Goal: Task Accomplishment & Management: Manage account settings

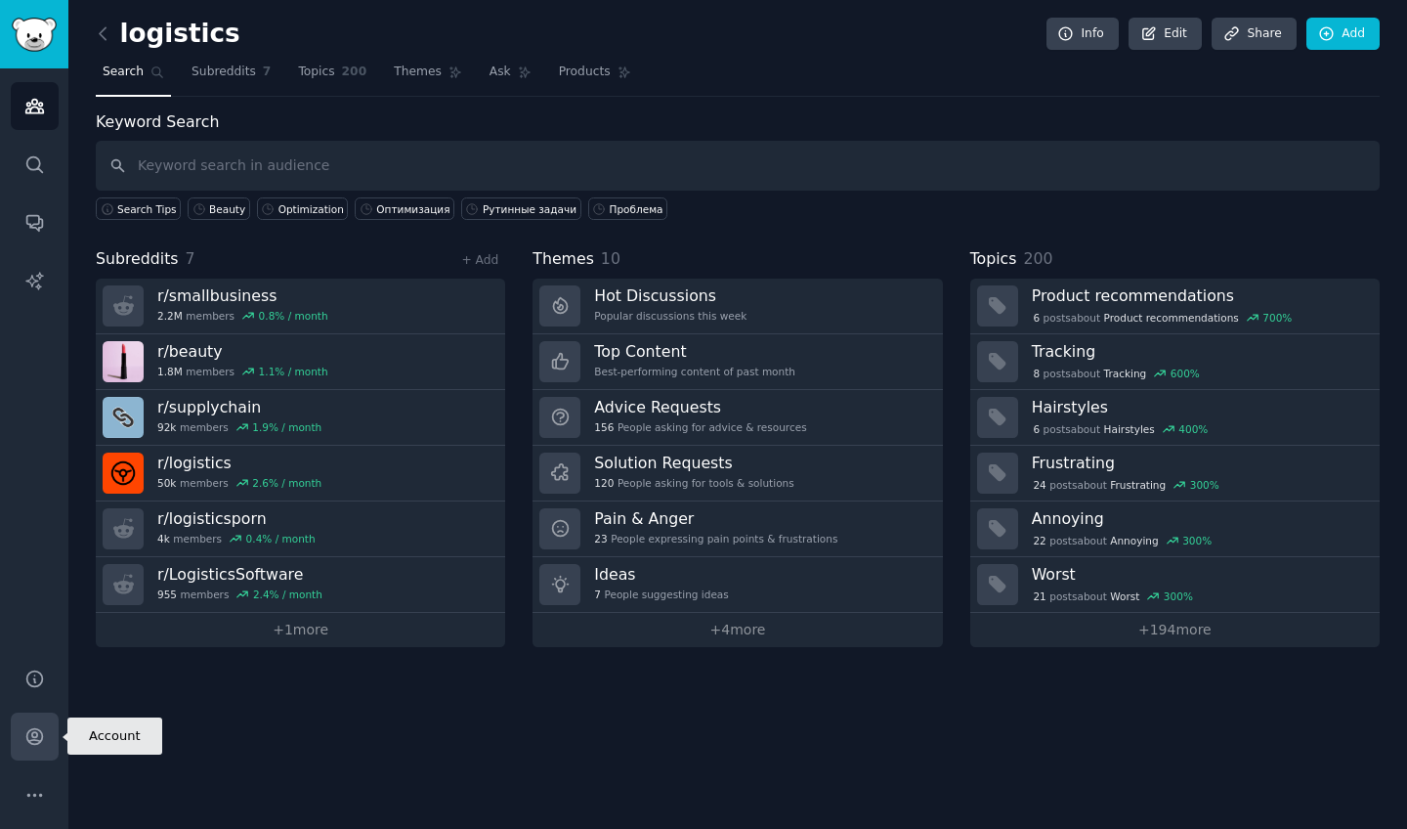
click at [28, 744] on icon "Sidebar" at bounding box center [34, 736] width 21 height 21
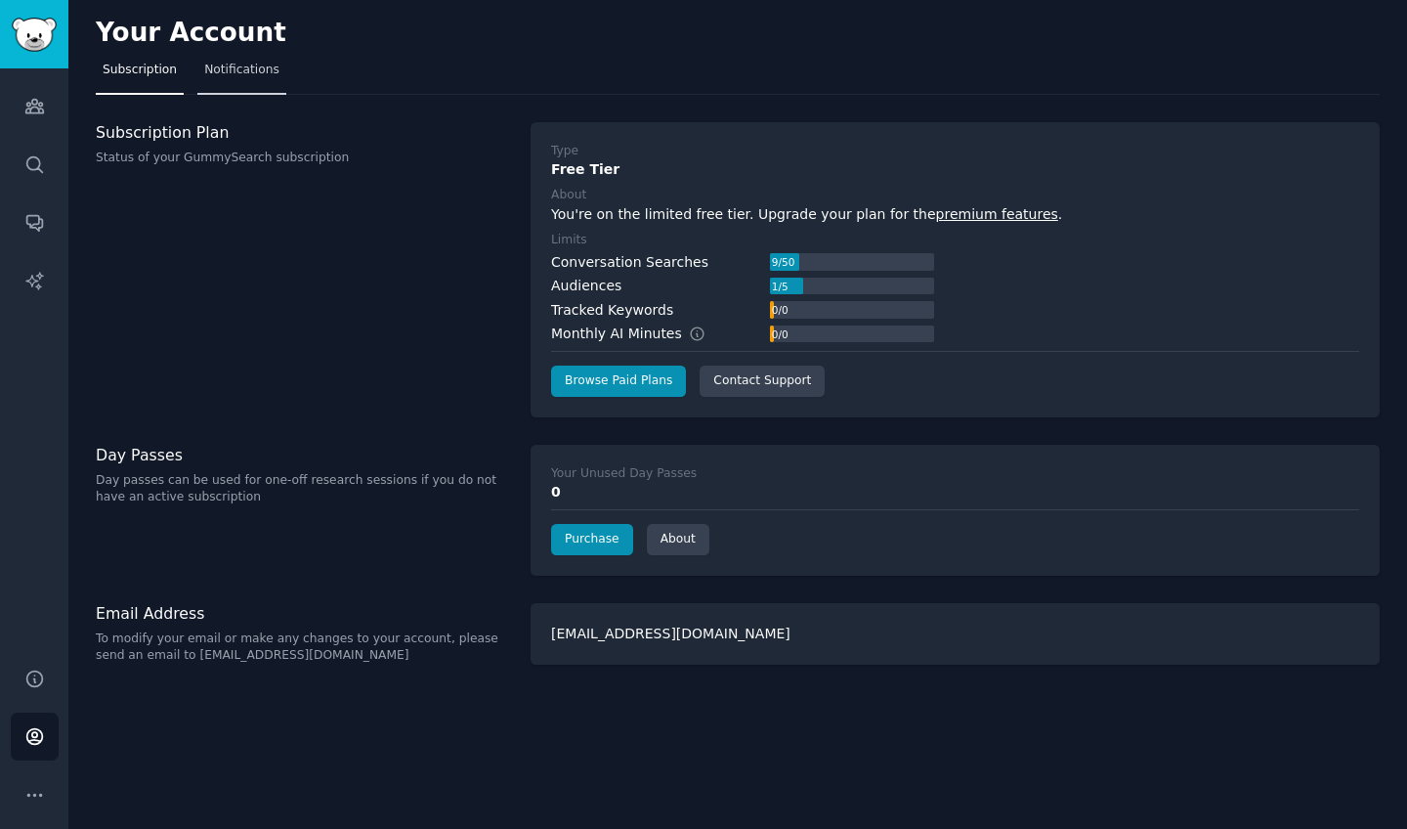
click at [263, 69] on span "Notifications" at bounding box center [241, 71] width 75 height 18
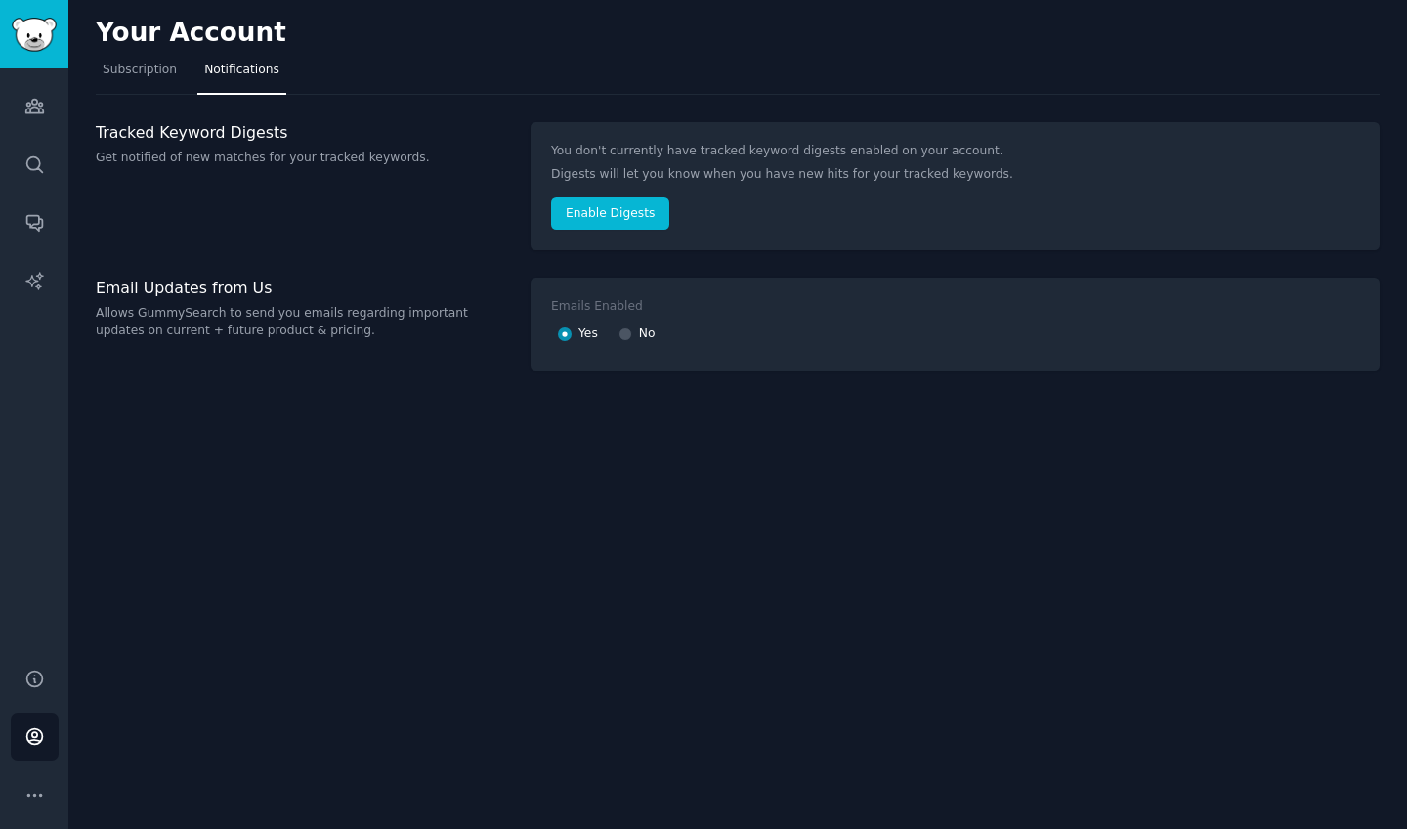
click at [310, 152] on p "Get notified of new matches for your tracked keywords." at bounding box center [303, 158] width 414 height 18
click at [144, 77] on span "Subscription" at bounding box center [140, 71] width 74 height 18
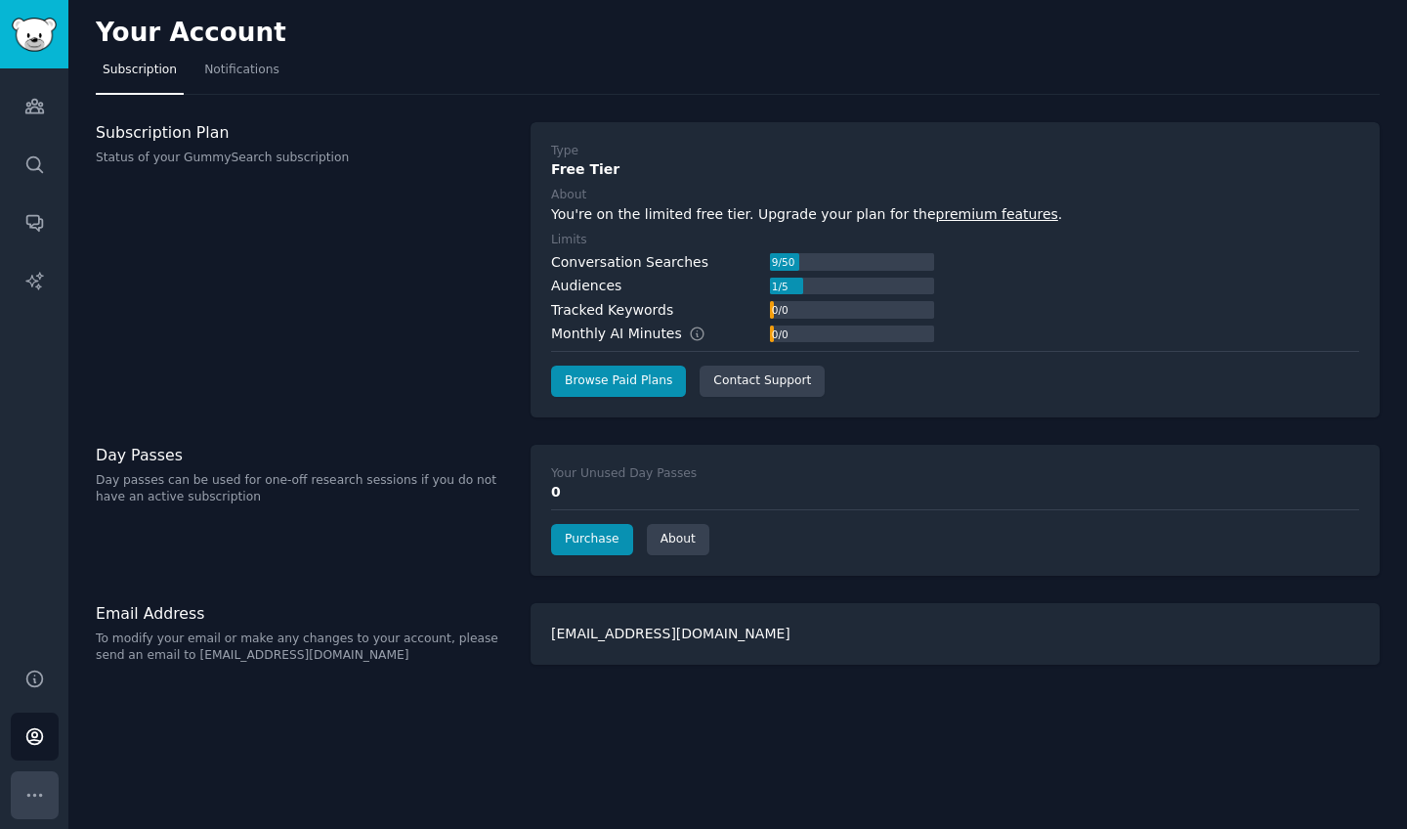
click at [41, 802] on icon "Sidebar" at bounding box center [34, 795] width 21 height 21
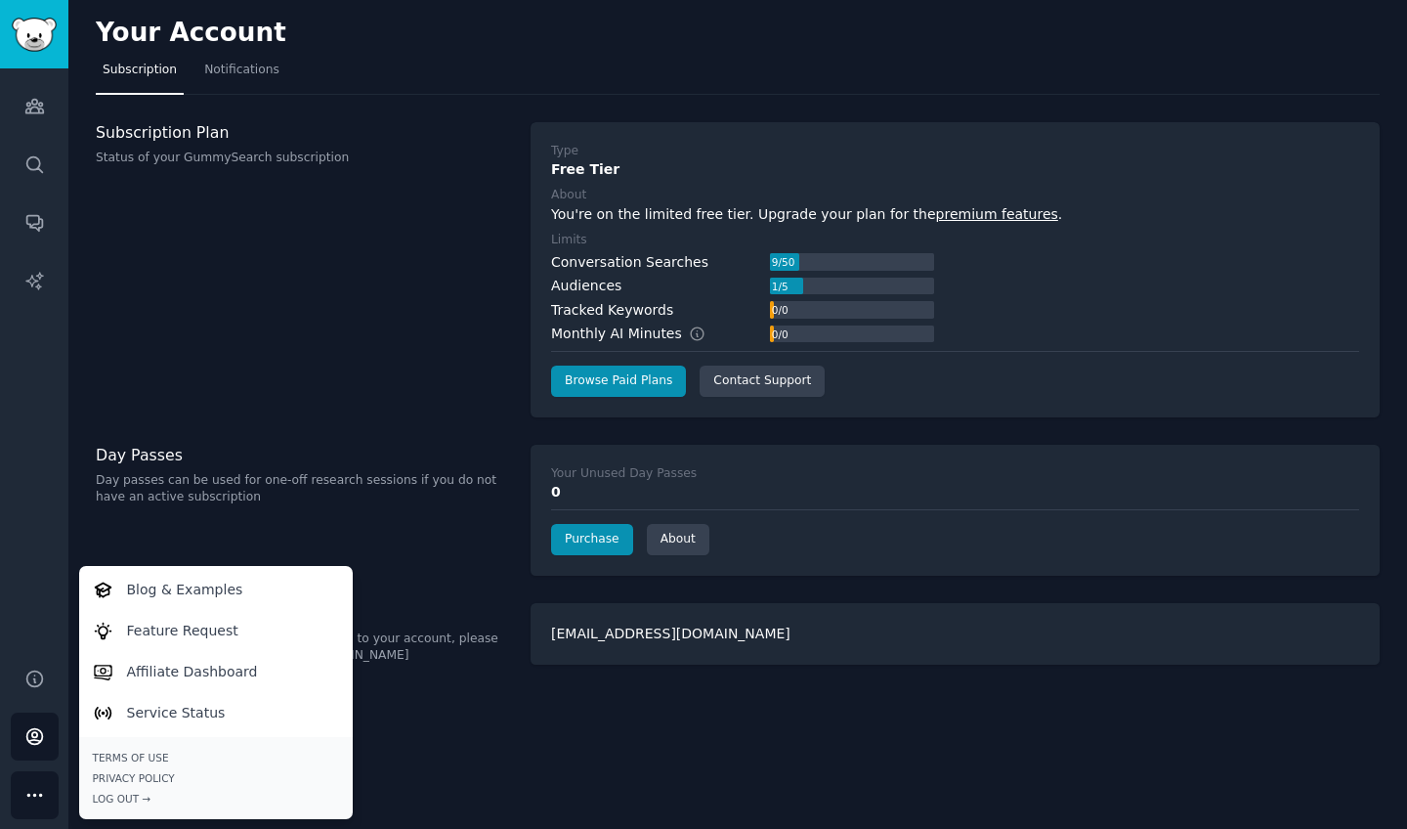
click at [198, 282] on div "Subscription Plan Status of your GummySearch subscription" at bounding box center [303, 269] width 414 height 295
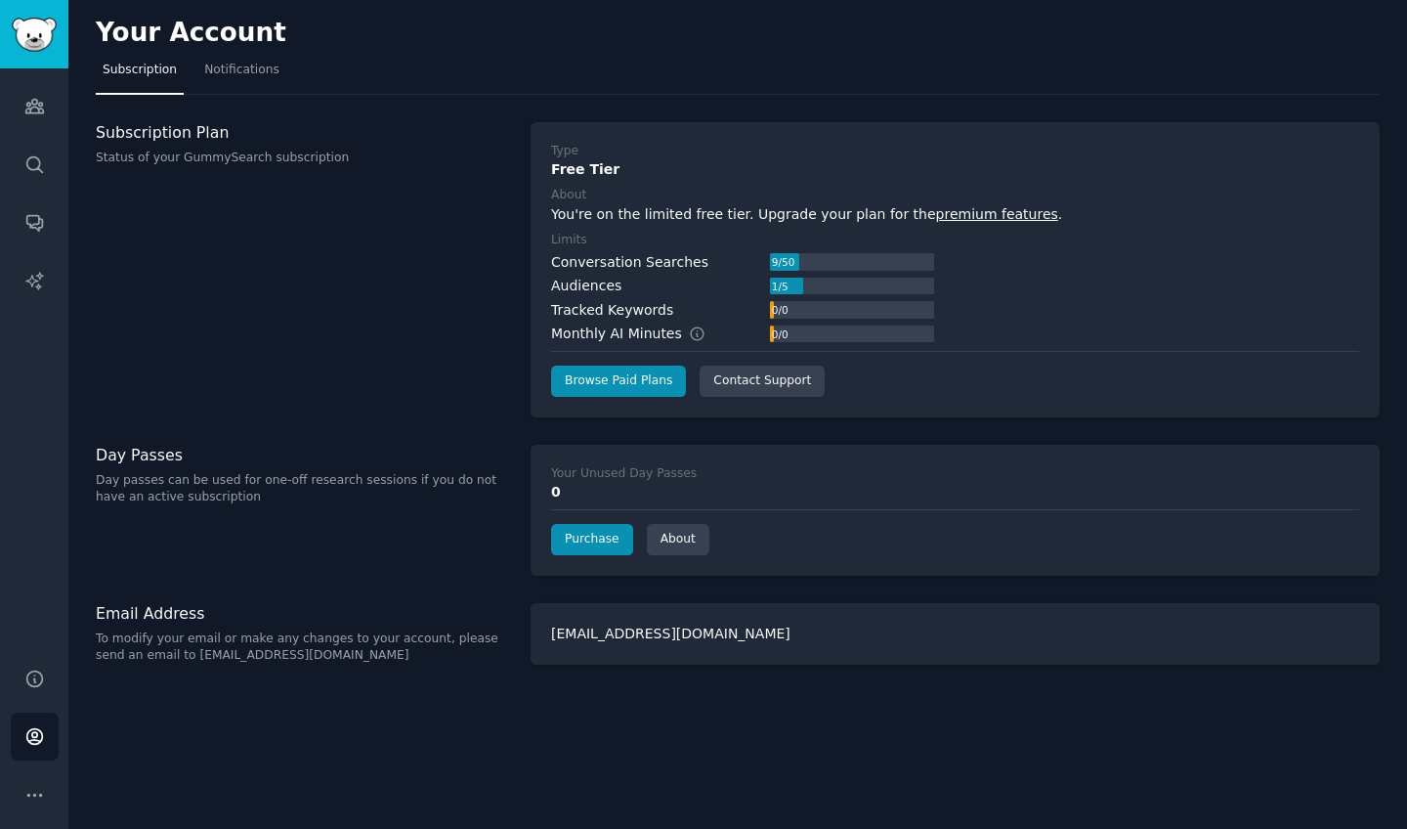
click at [33, 14] on link "Sidebar" at bounding box center [34, 34] width 68 height 68
